Goal: Navigation & Orientation: Find specific page/section

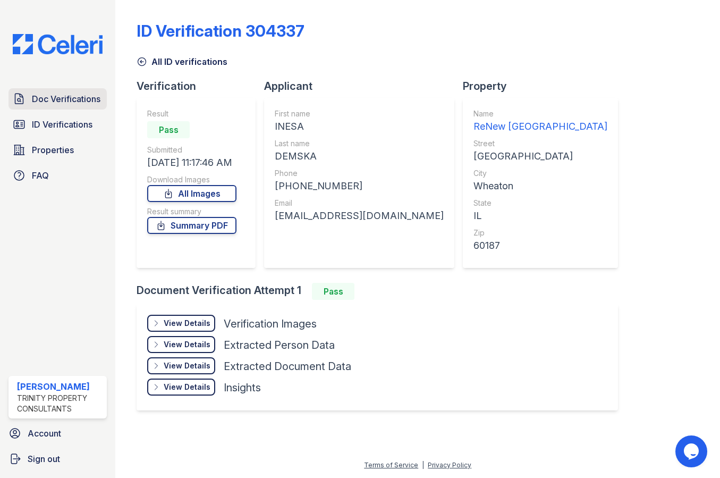
click at [98, 99] on span "Doc Verifications" at bounding box center [66, 98] width 69 height 13
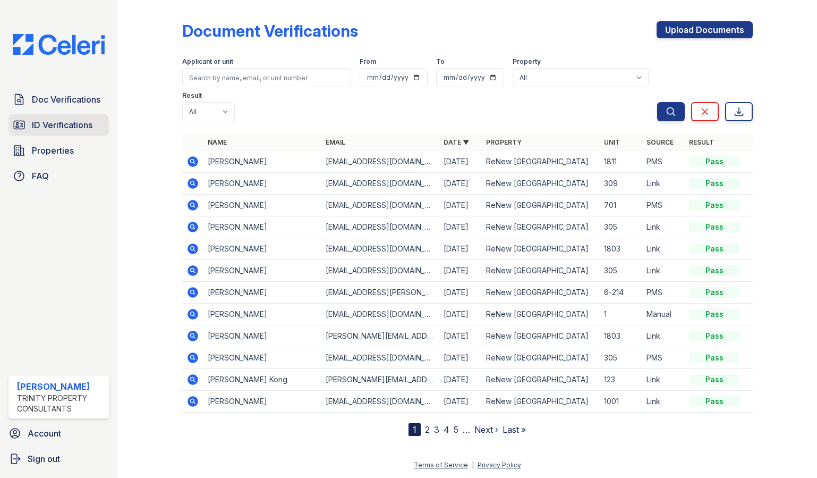
click at [56, 120] on span "ID Verifications" at bounding box center [62, 125] width 61 height 13
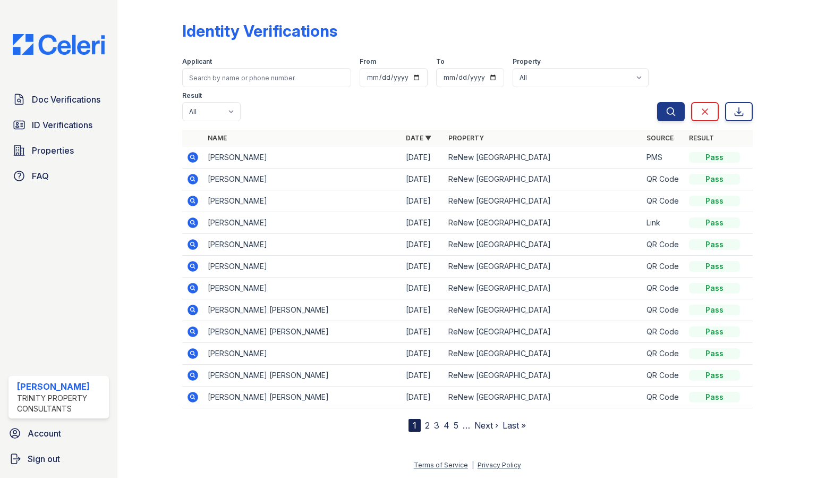
click at [424, 427] on nav "1 2 3 4 5 … Next › Last »" at bounding box center [467, 425] width 117 height 13
click at [427, 427] on link "2" at bounding box center [427, 425] width 5 height 11
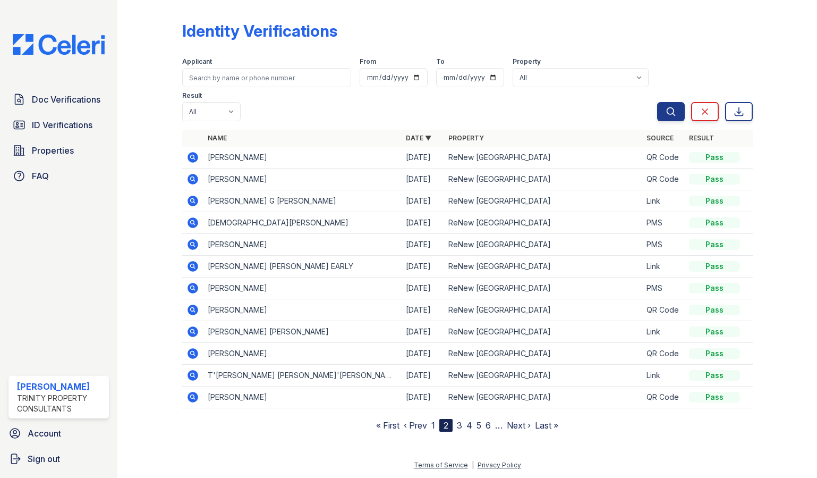
click at [434, 426] on link "1" at bounding box center [434, 425] width 4 height 11
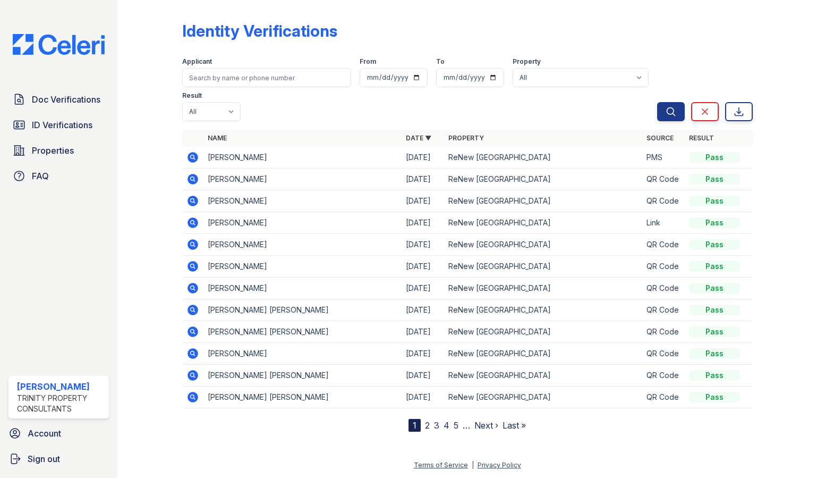
click at [427, 425] on link "2" at bounding box center [427, 425] width 5 height 11
